Goal: Task Accomplishment & Management: Use online tool/utility

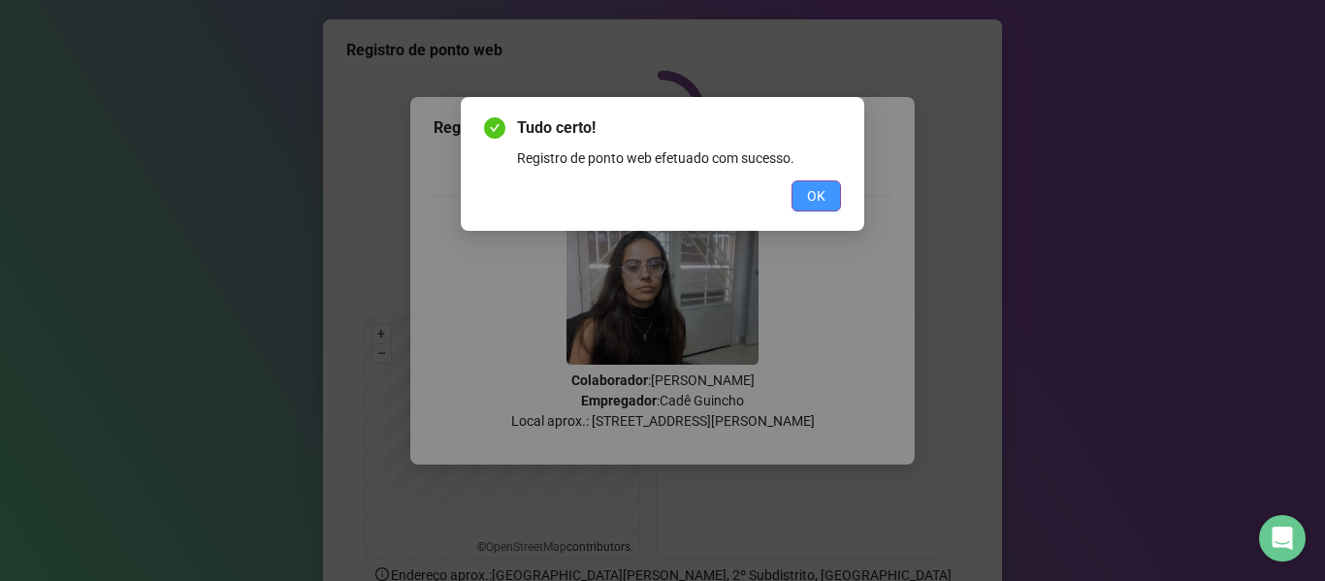
scroll to position [177, 0]
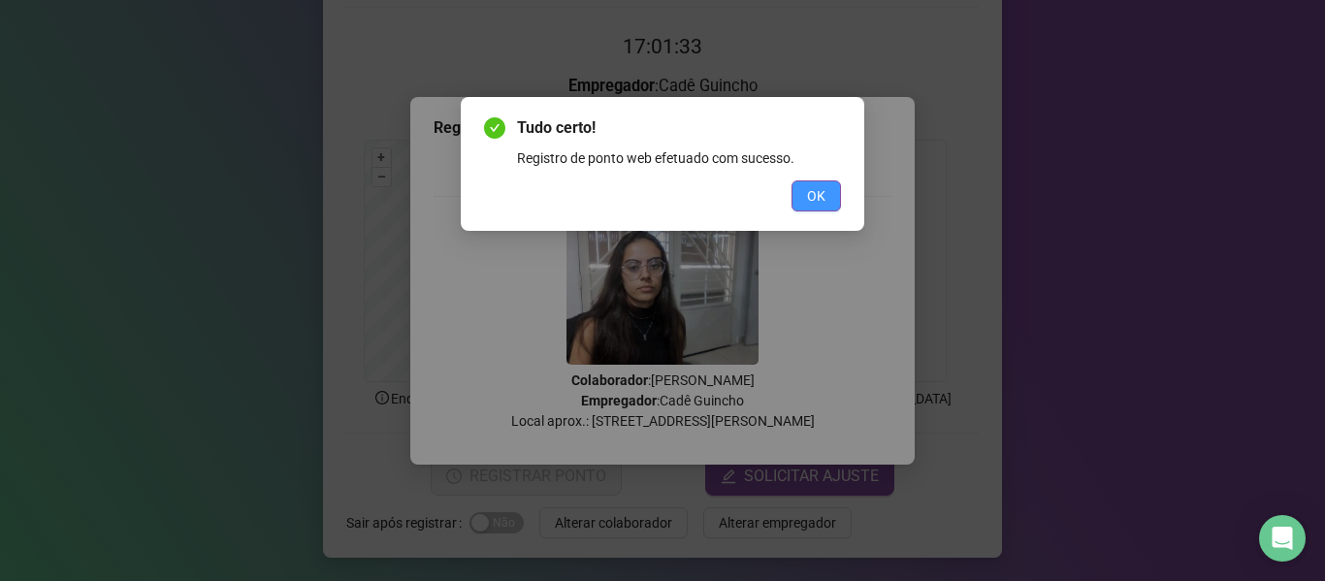
click at [819, 187] on span "OK" at bounding box center [816, 195] width 18 height 21
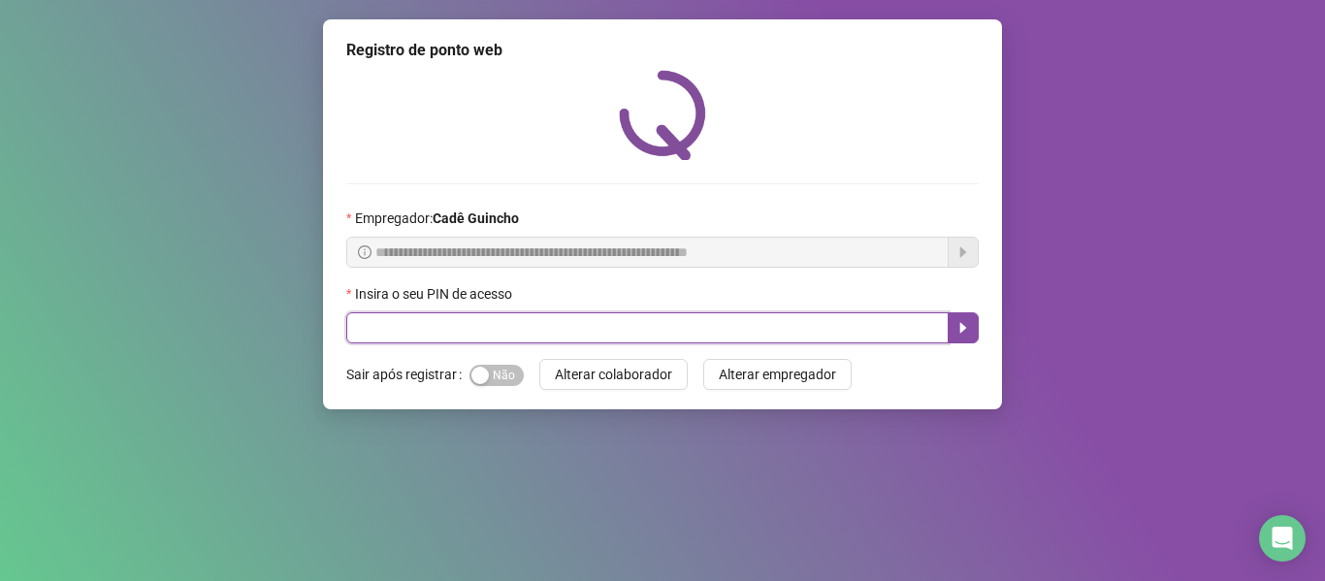
click at [476, 336] on input "text" at bounding box center [647, 327] width 602 height 31
type input "*****"
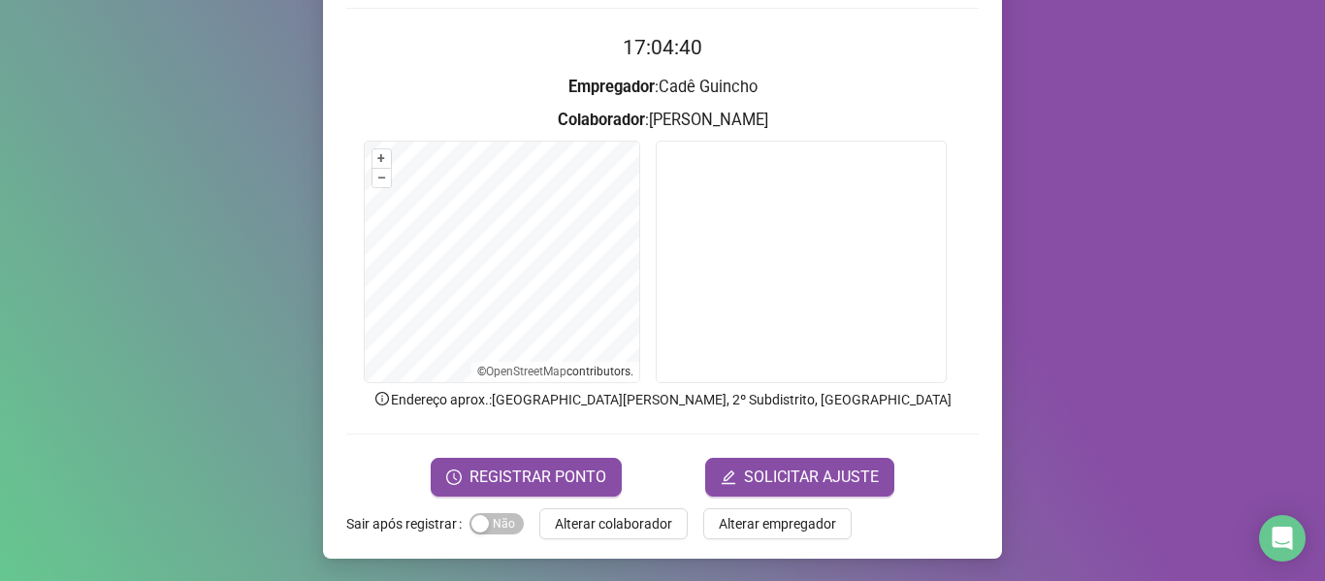
scroll to position [177, 0]
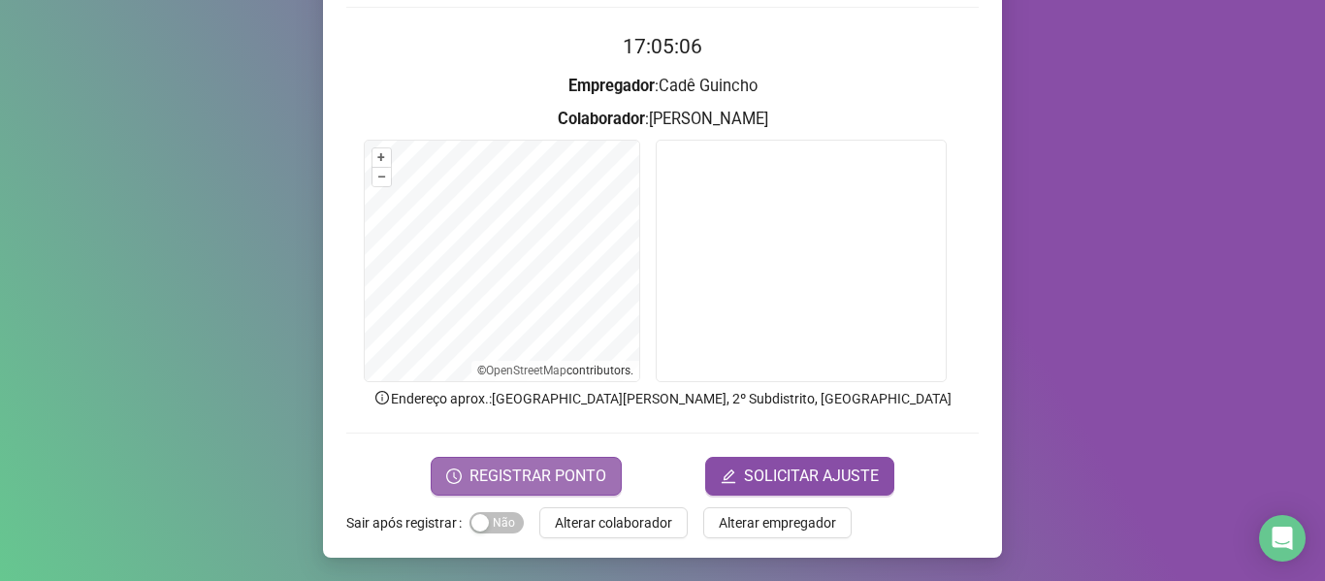
click at [564, 466] on span "REGISTRAR PONTO" at bounding box center [537, 476] width 137 height 23
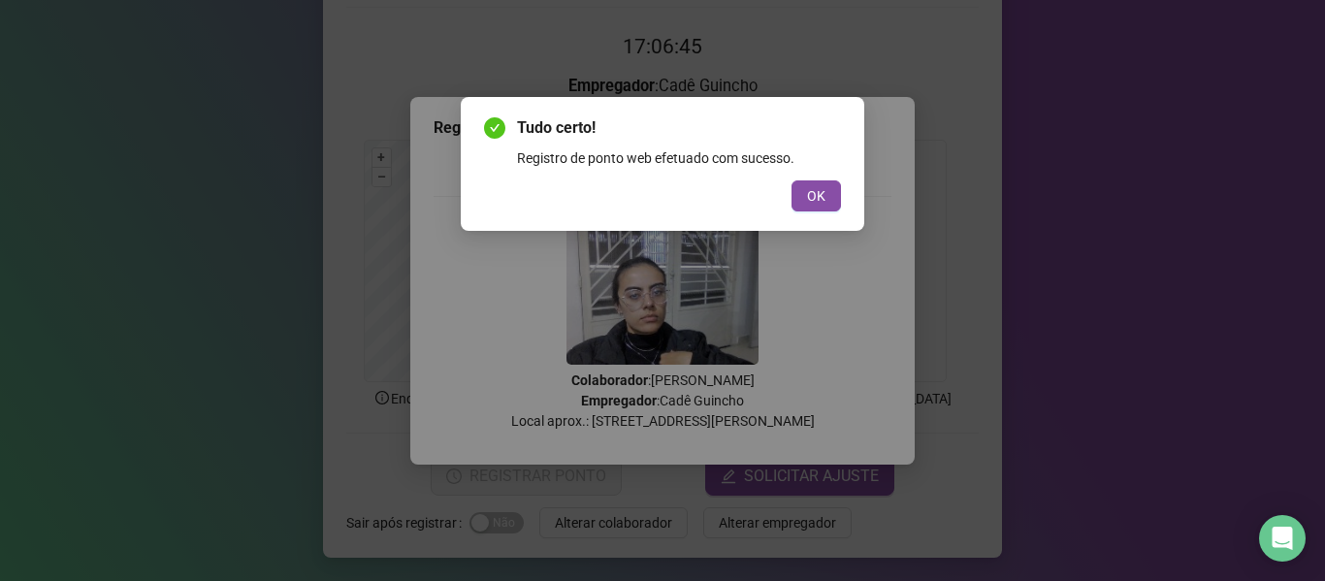
drag, startPoint x: 816, startPoint y: 203, endPoint x: 750, endPoint y: 169, distance: 74.2
click at [816, 203] on span "OK" at bounding box center [816, 195] width 18 height 21
